Goal: Find contact information

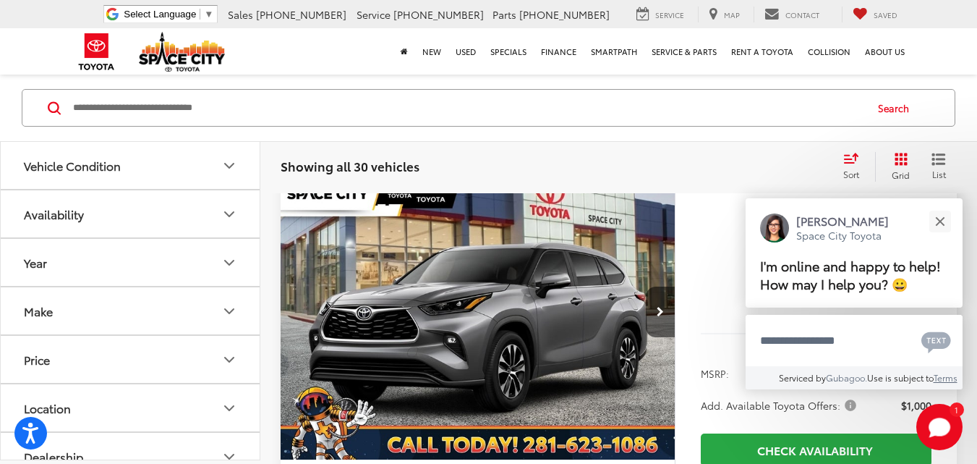
drag, startPoint x: 986, startPoint y: 23, endPoint x: 988, endPoint y: 231, distance: 207.7
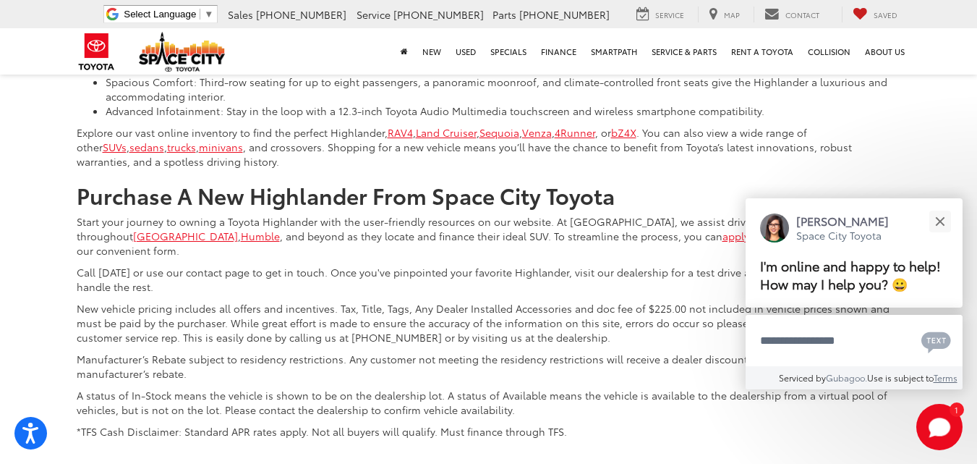
scroll to position [7712, 0]
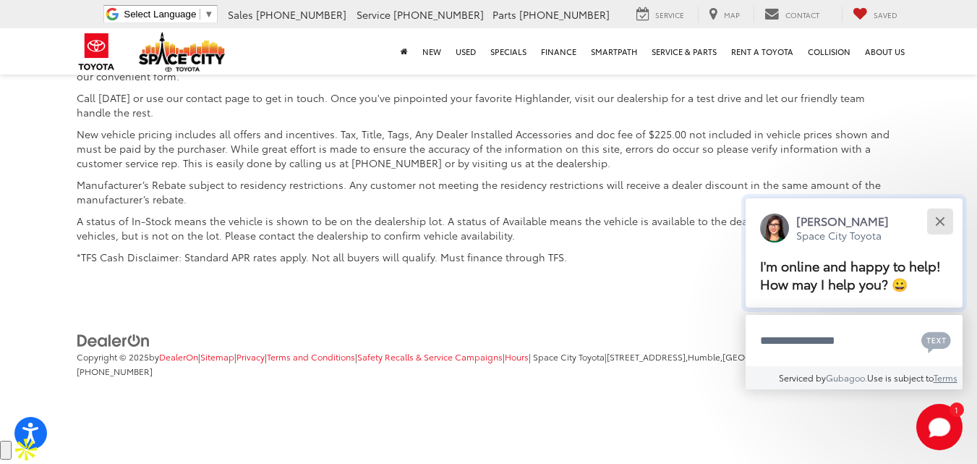
click at [936, 223] on button "Close" at bounding box center [940, 220] width 31 height 31
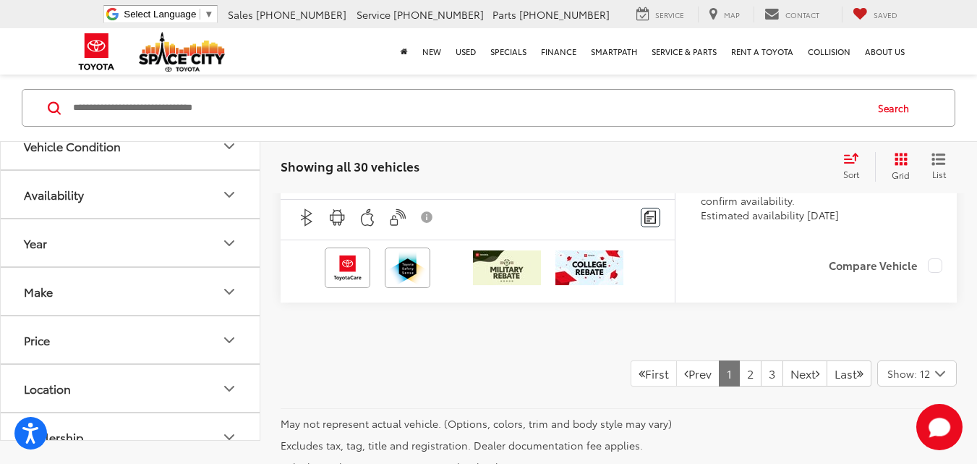
scroll to position [6670, 0]
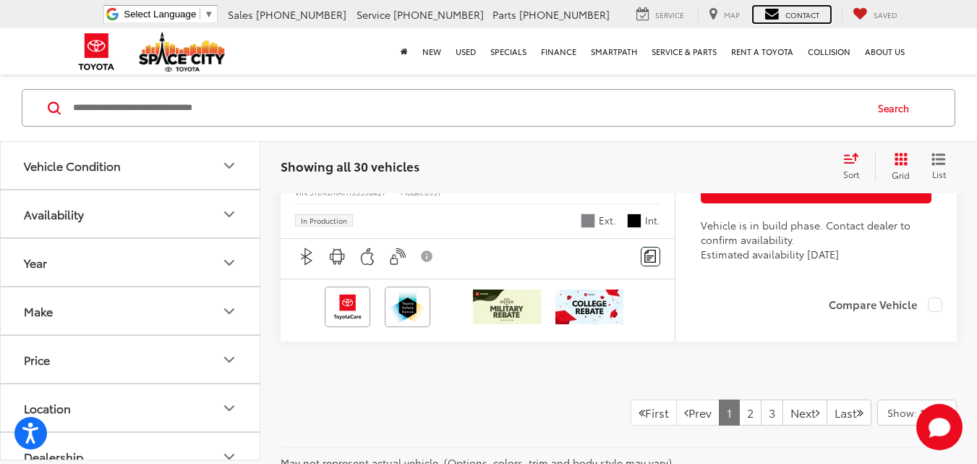
click at [796, 14] on span "Contact" at bounding box center [803, 14] width 34 height 11
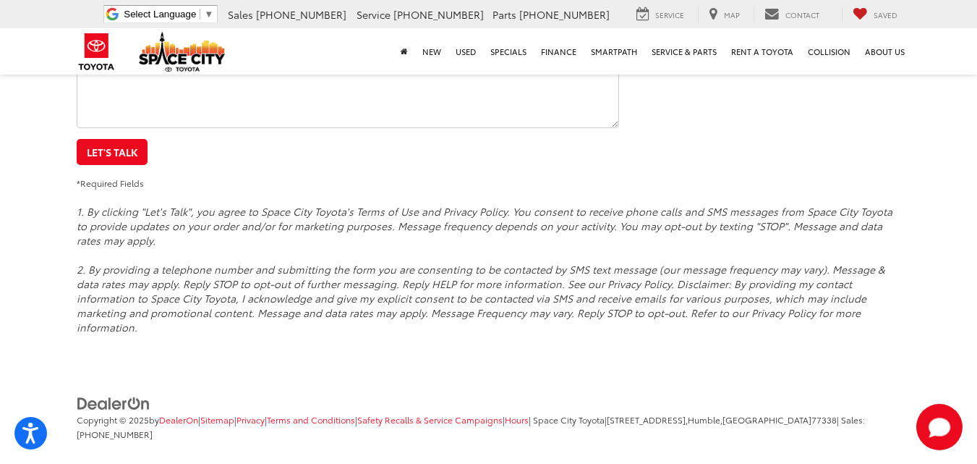
scroll to position [291, 0]
